Goal: Information Seeking & Learning: Find specific fact

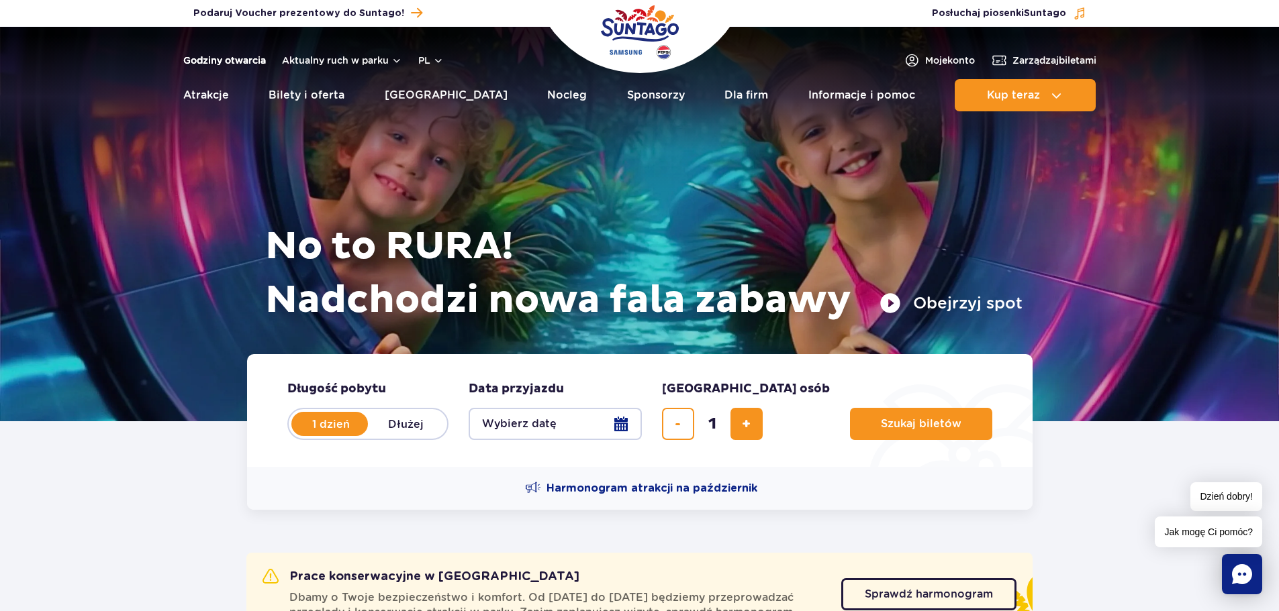
click at [234, 60] on link "Godziny otwarcia" at bounding box center [224, 60] width 83 height 13
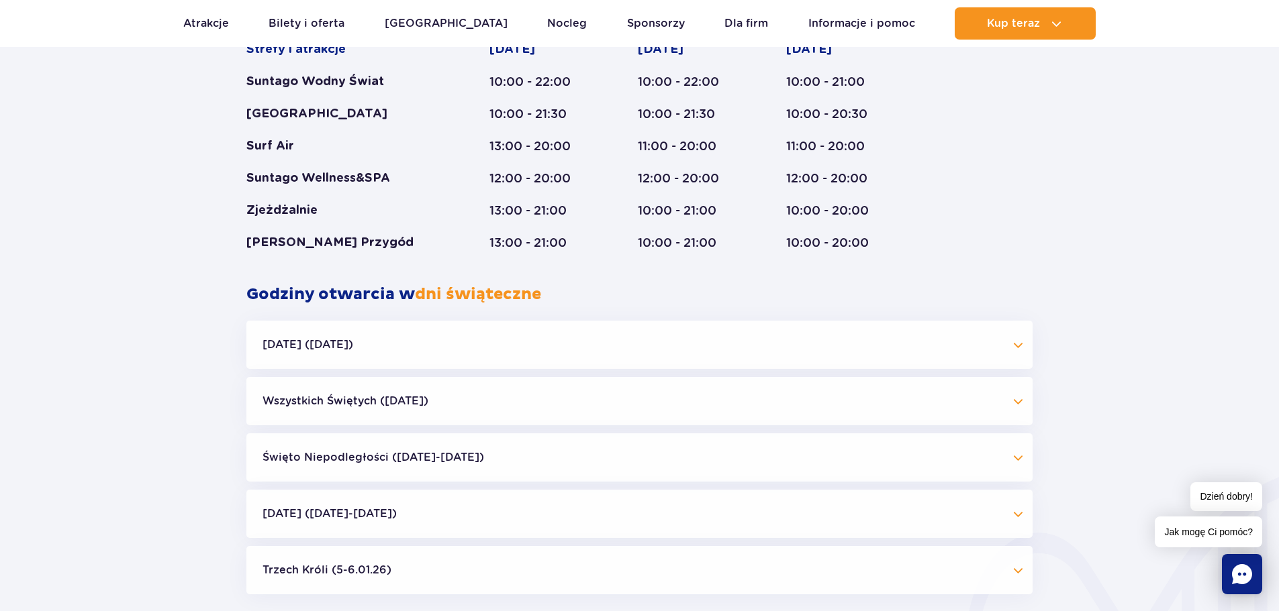
scroll to position [738, 0]
